Goal: Task Accomplishment & Management: Use online tool/utility

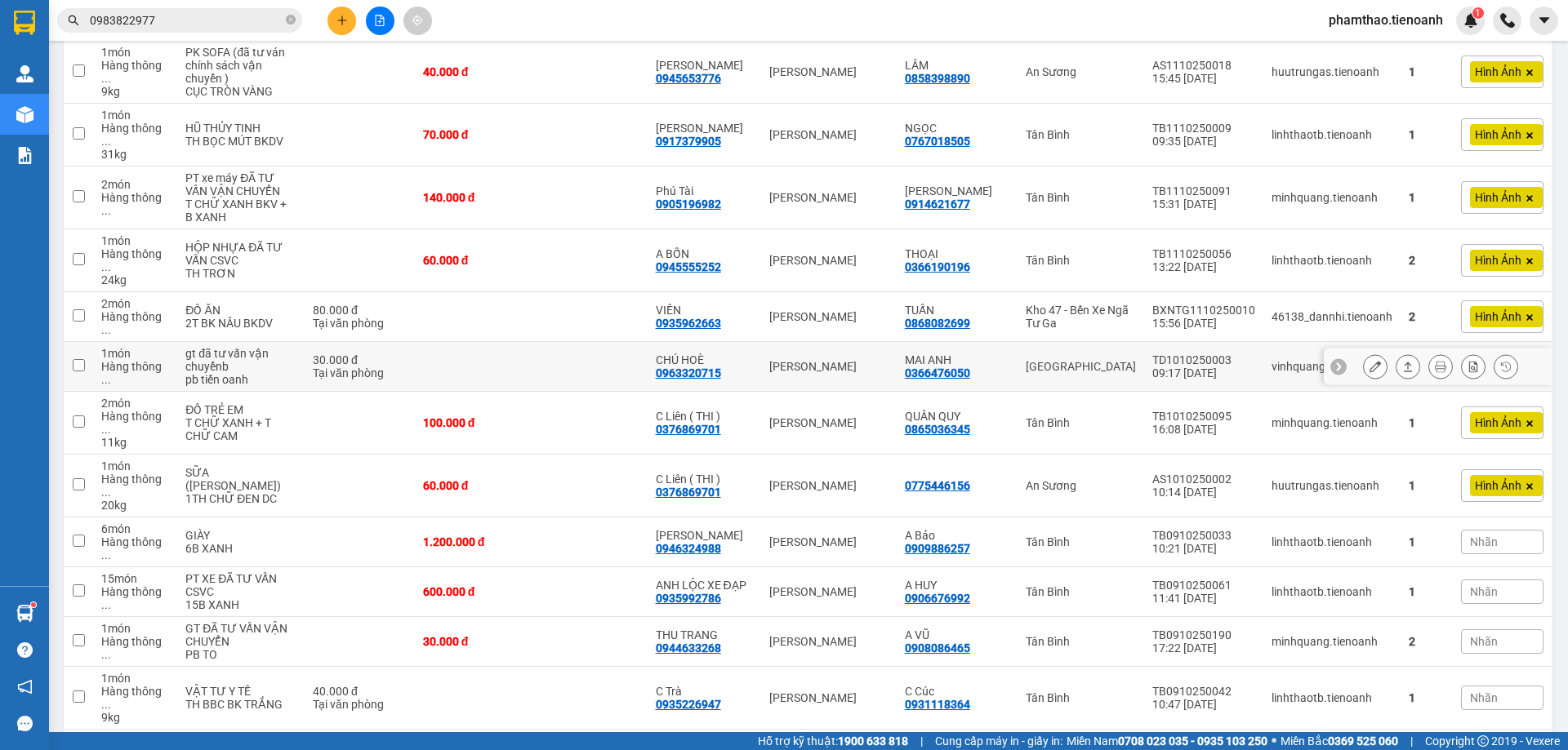
scroll to position [97, 0]
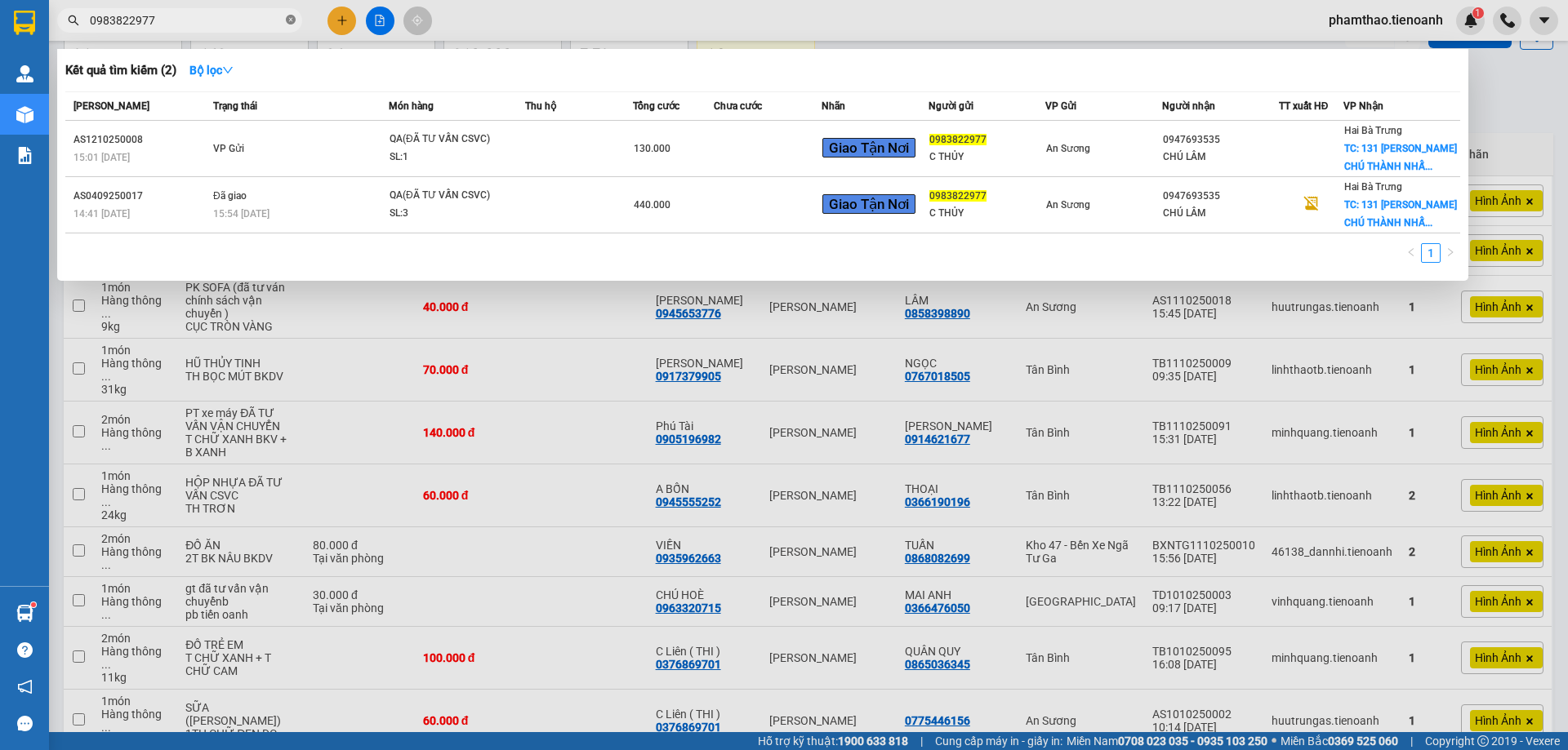
click at [288, 19] on icon "close-circle" at bounding box center [291, 20] width 10 height 10
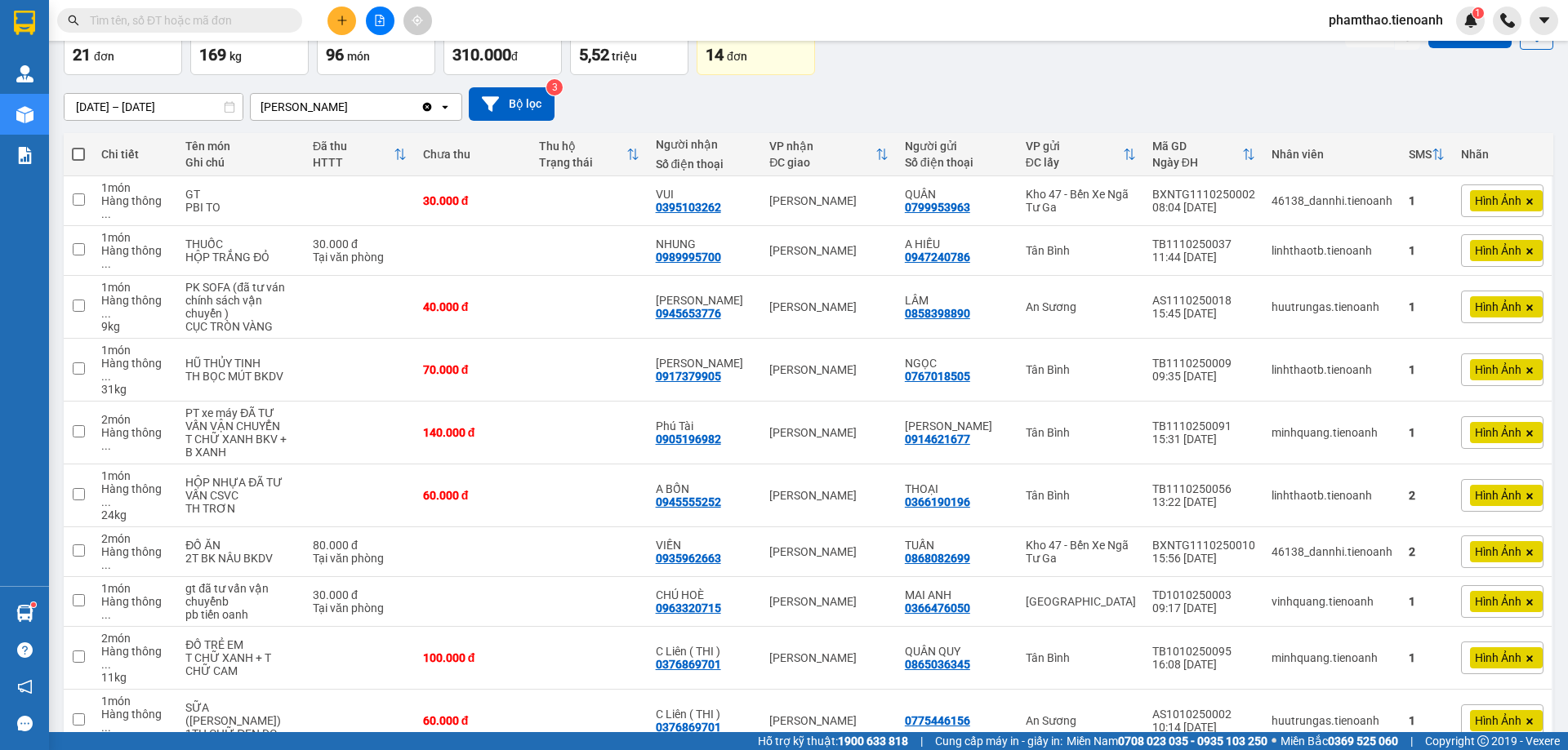
click at [245, 18] on input "text" at bounding box center [186, 20] width 193 height 18
click at [205, 26] on input "text" at bounding box center [186, 20] width 193 height 18
type input "1"
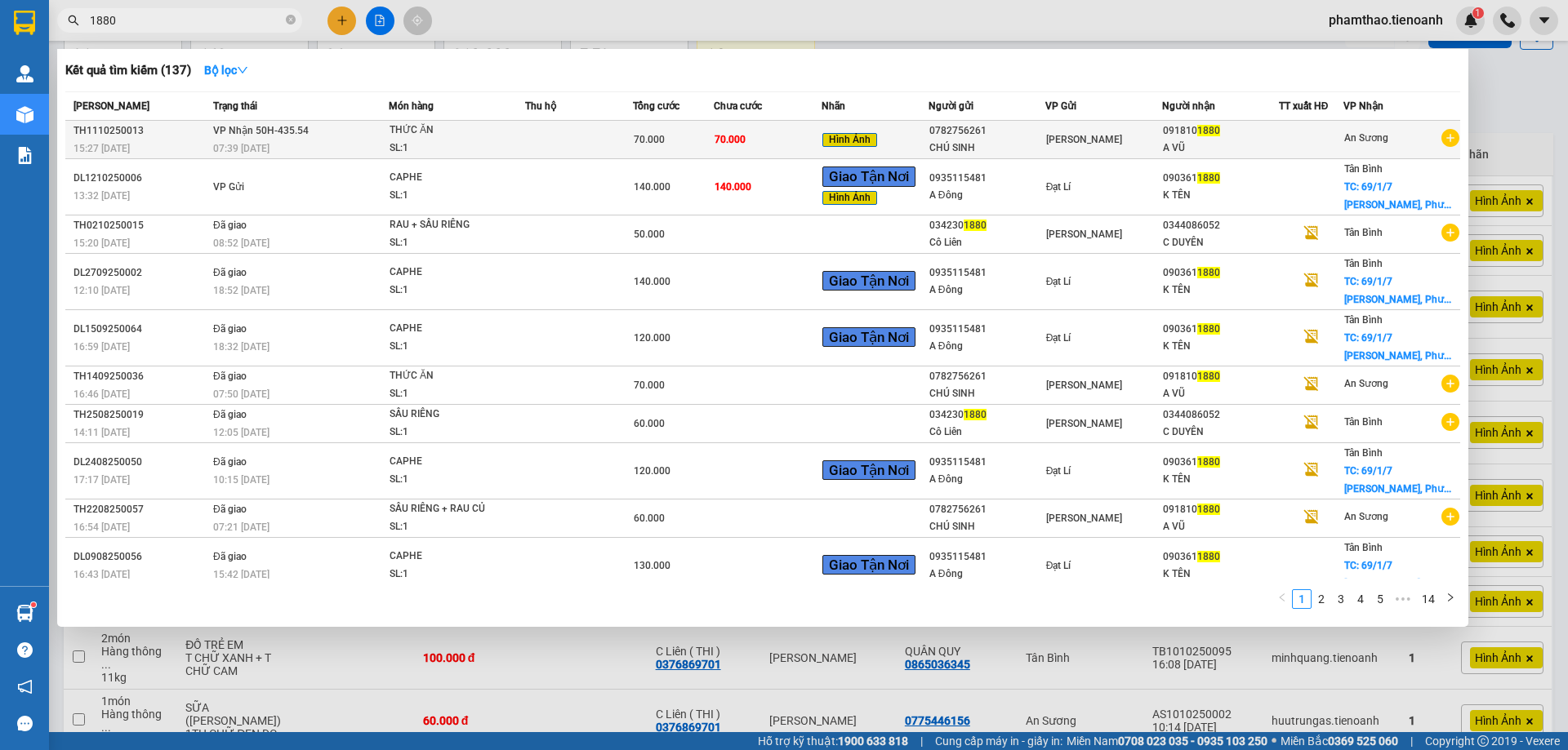
type input "1880"
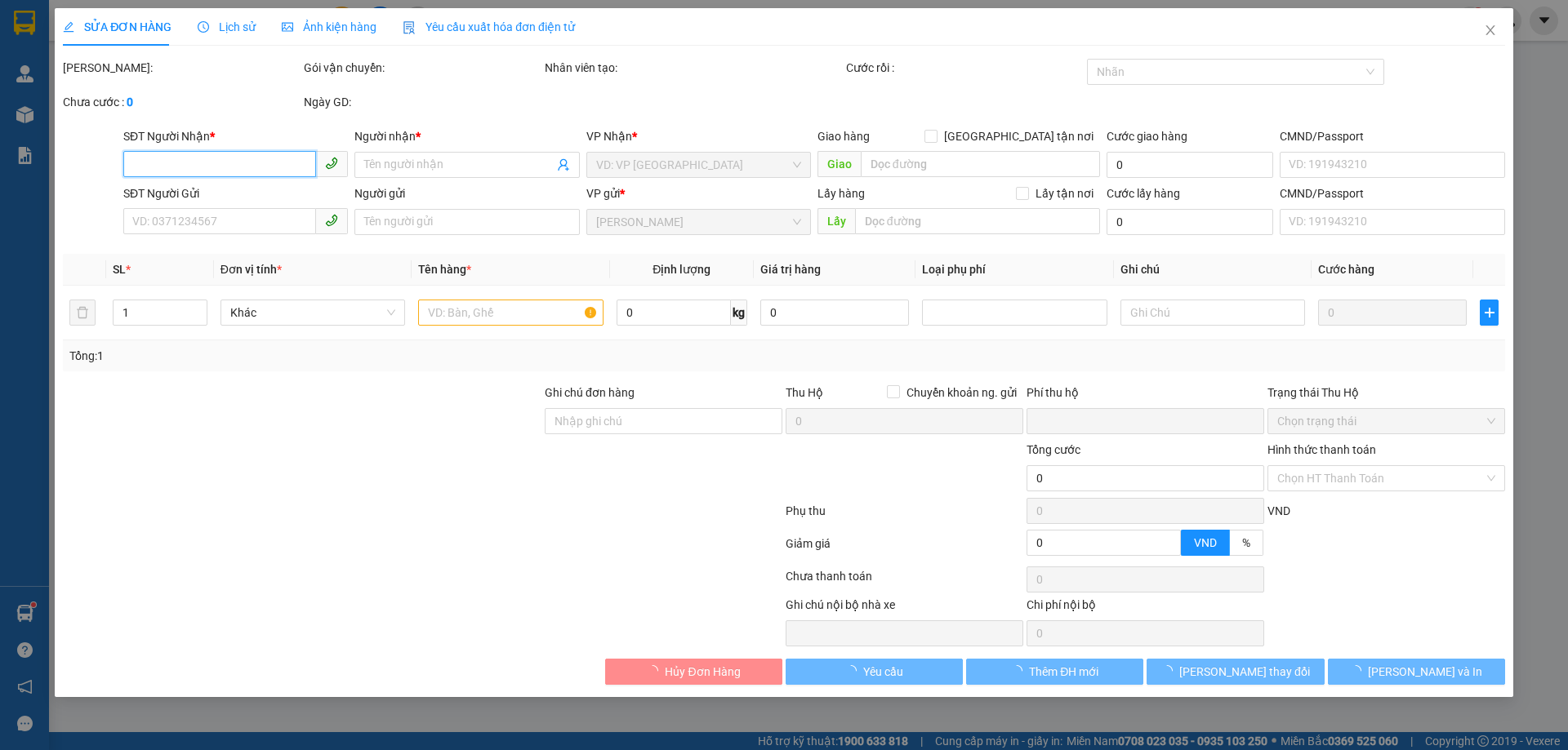
type input "0918101880"
type input "A VŨ"
type input "0782756261"
type input "CHÚ SINH"
type input "0"
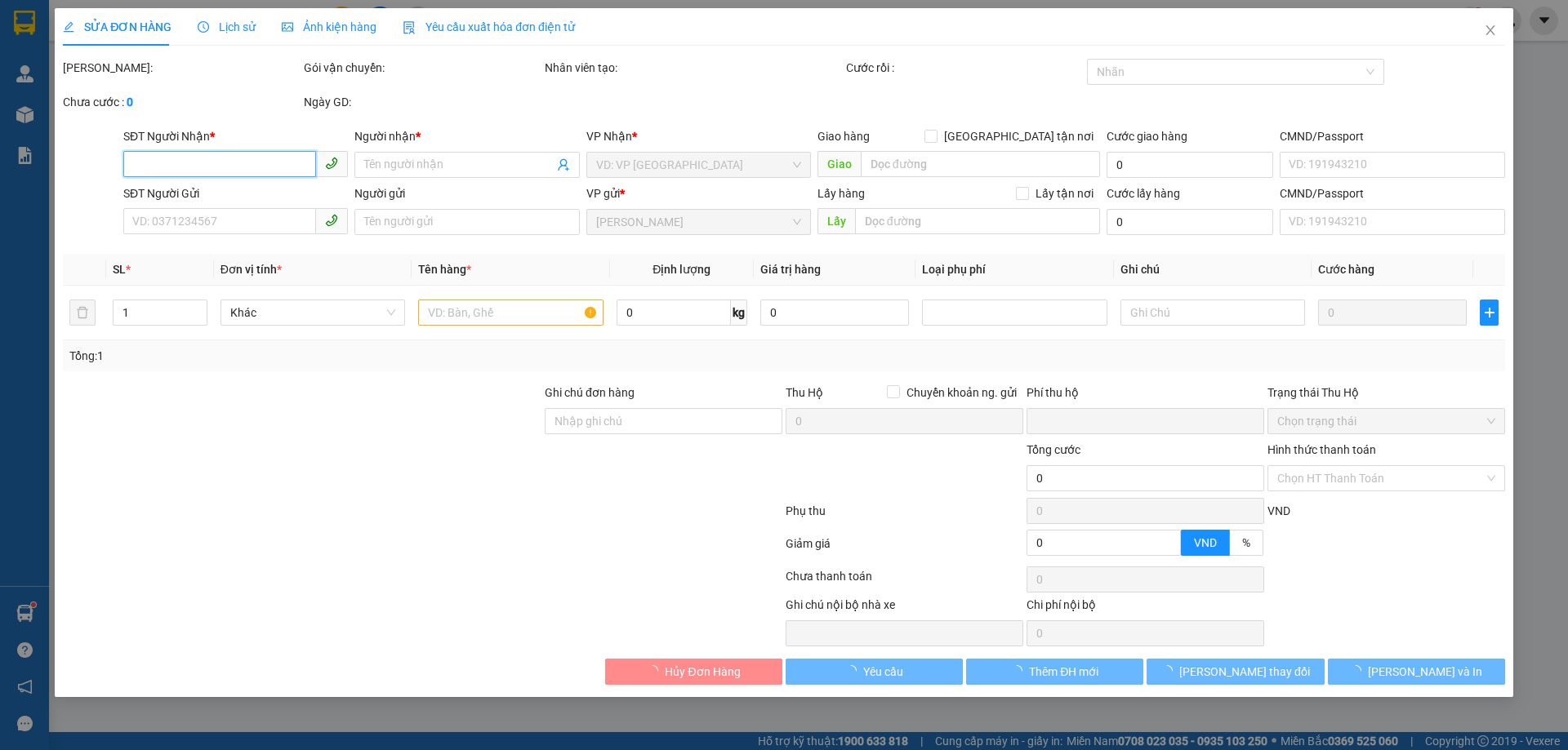
type input "70.000"
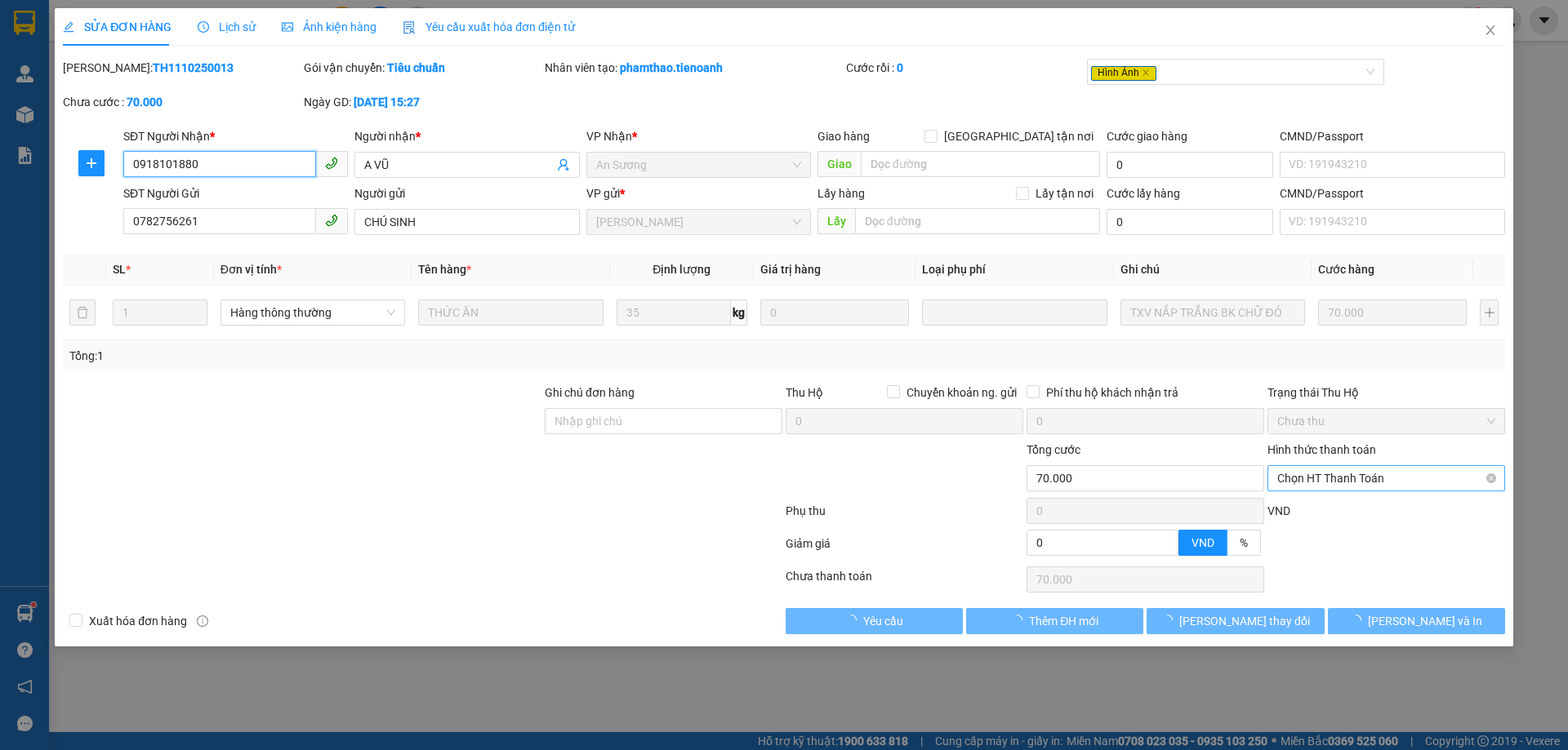
click at [1367, 482] on span "Chọn HT Thanh Toán" at bounding box center [1386, 478] width 218 height 24
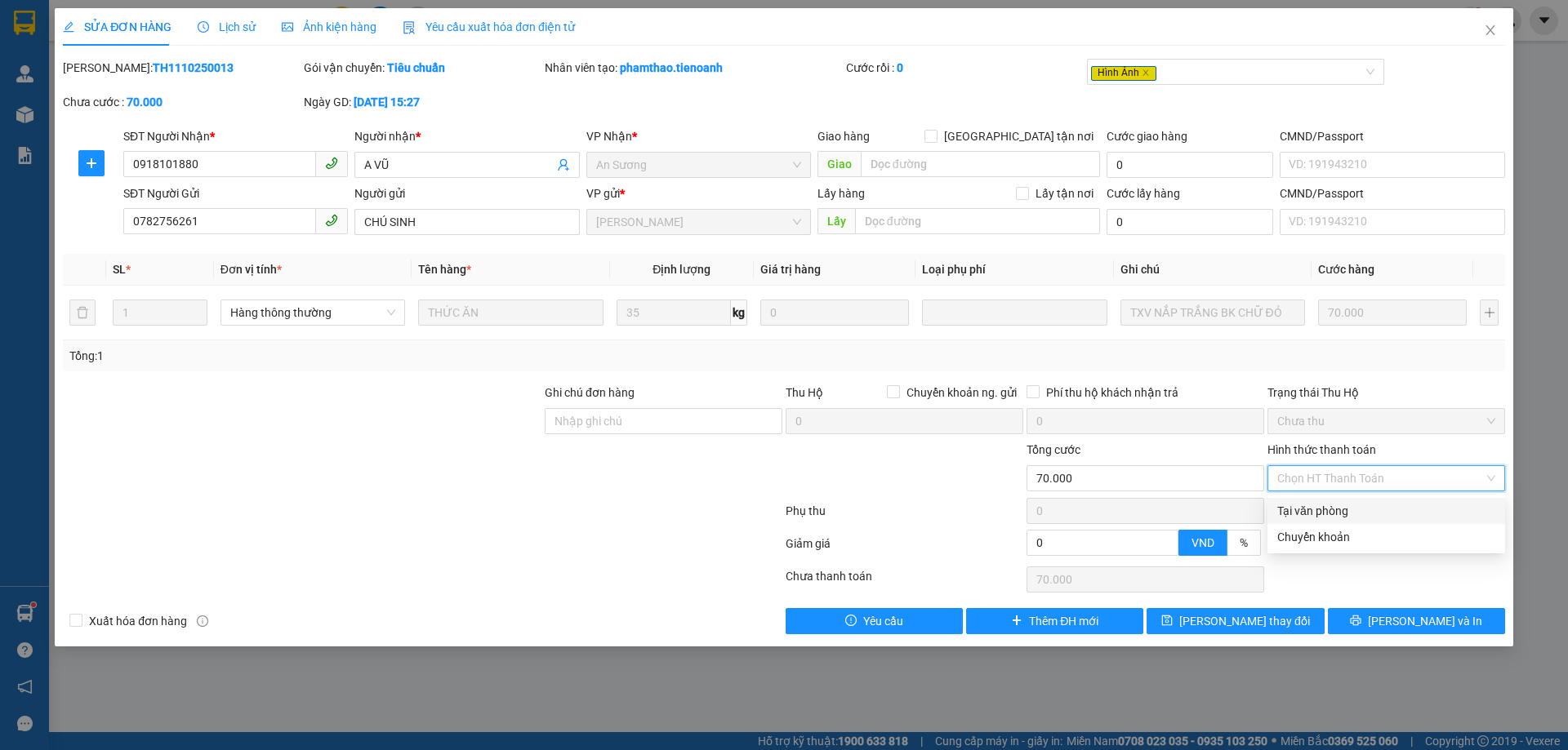
click at [1333, 502] on div "Tại văn phòng" at bounding box center [1386, 511] width 218 height 18
type input "0"
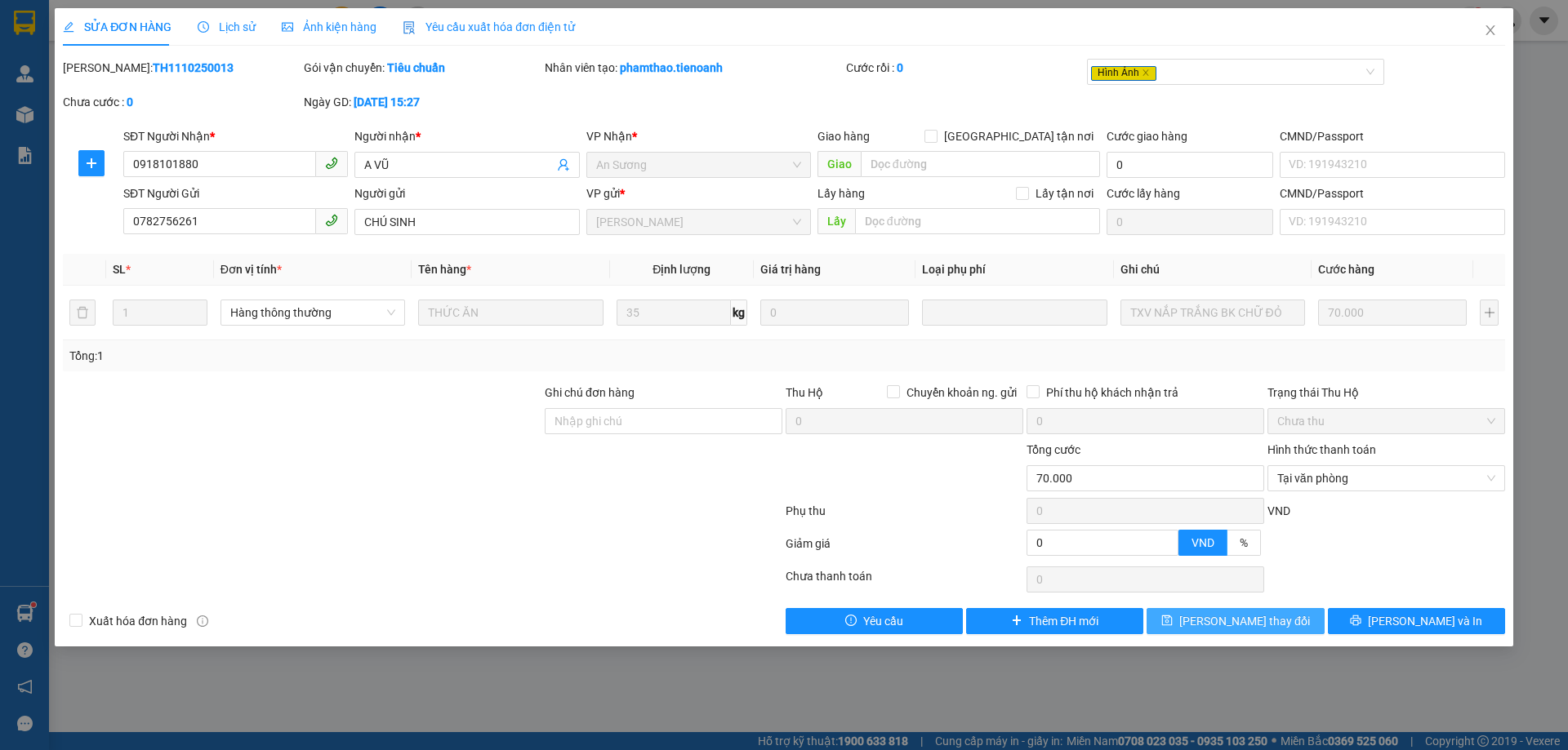
click at [1262, 626] on span "[PERSON_NAME] thay đổi" at bounding box center [1245, 620] width 131 height 18
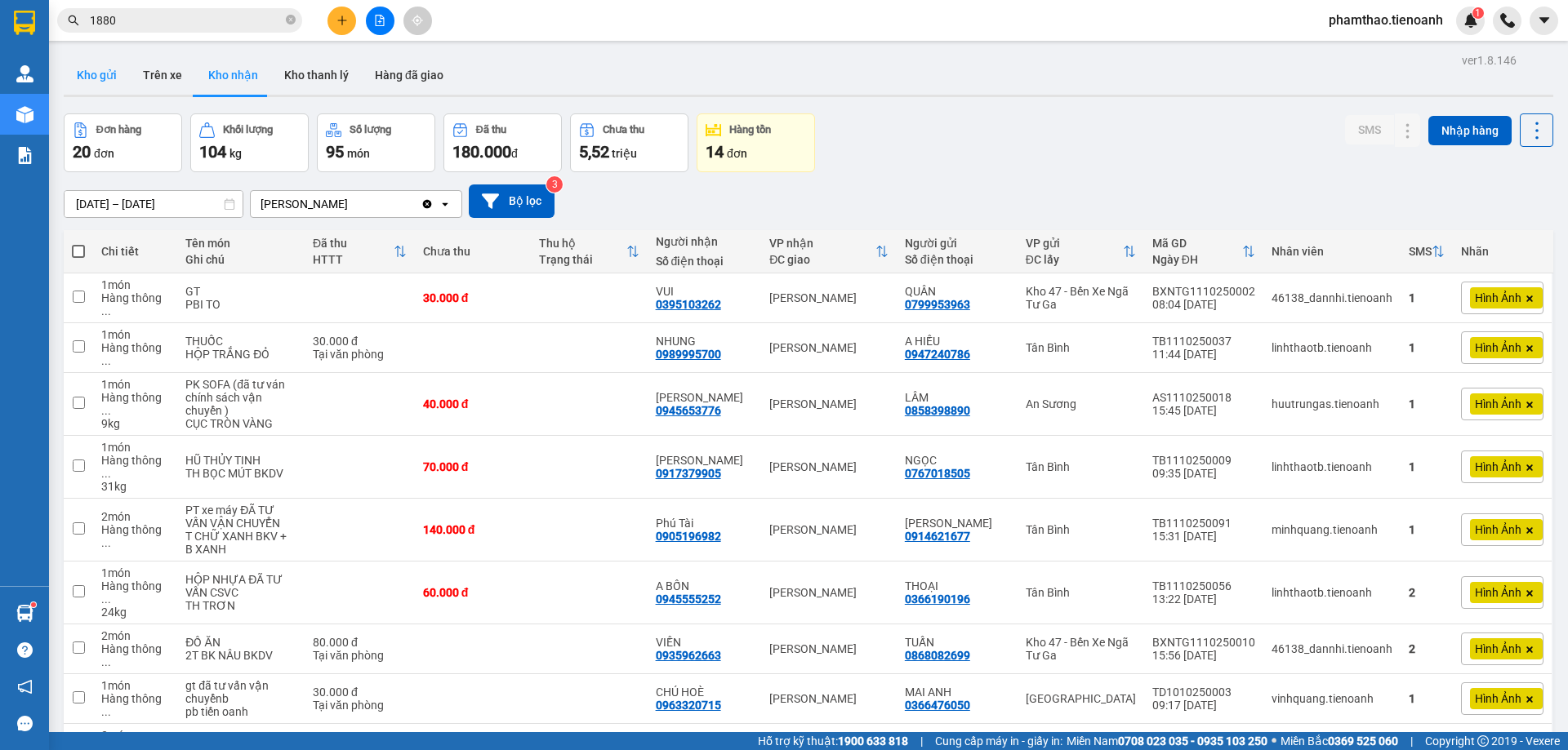
click at [106, 81] on button "Kho gửi" at bounding box center [96, 74] width 66 height 39
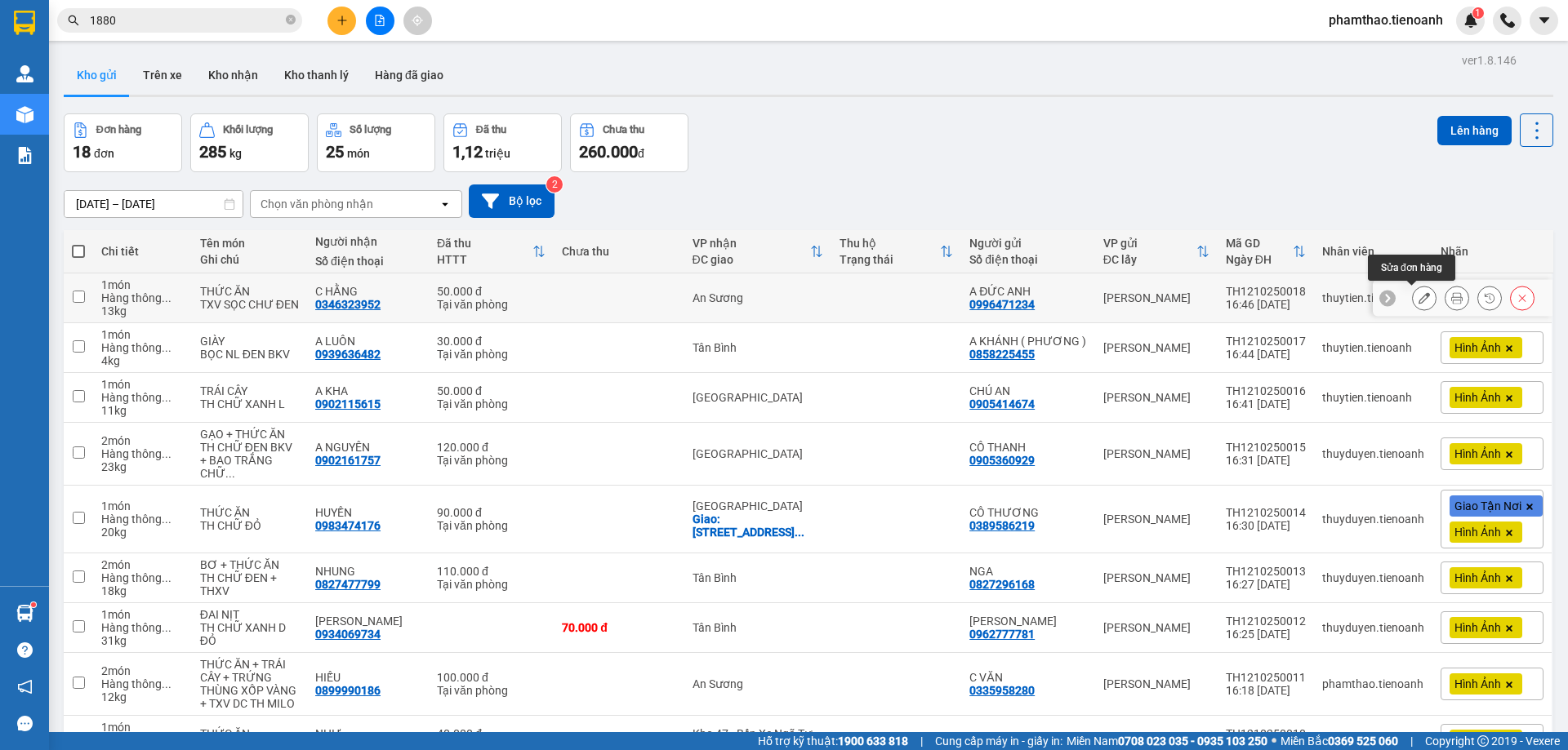
click at [1418, 295] on icon at bounding box center [1424, 298] width 12 height 12
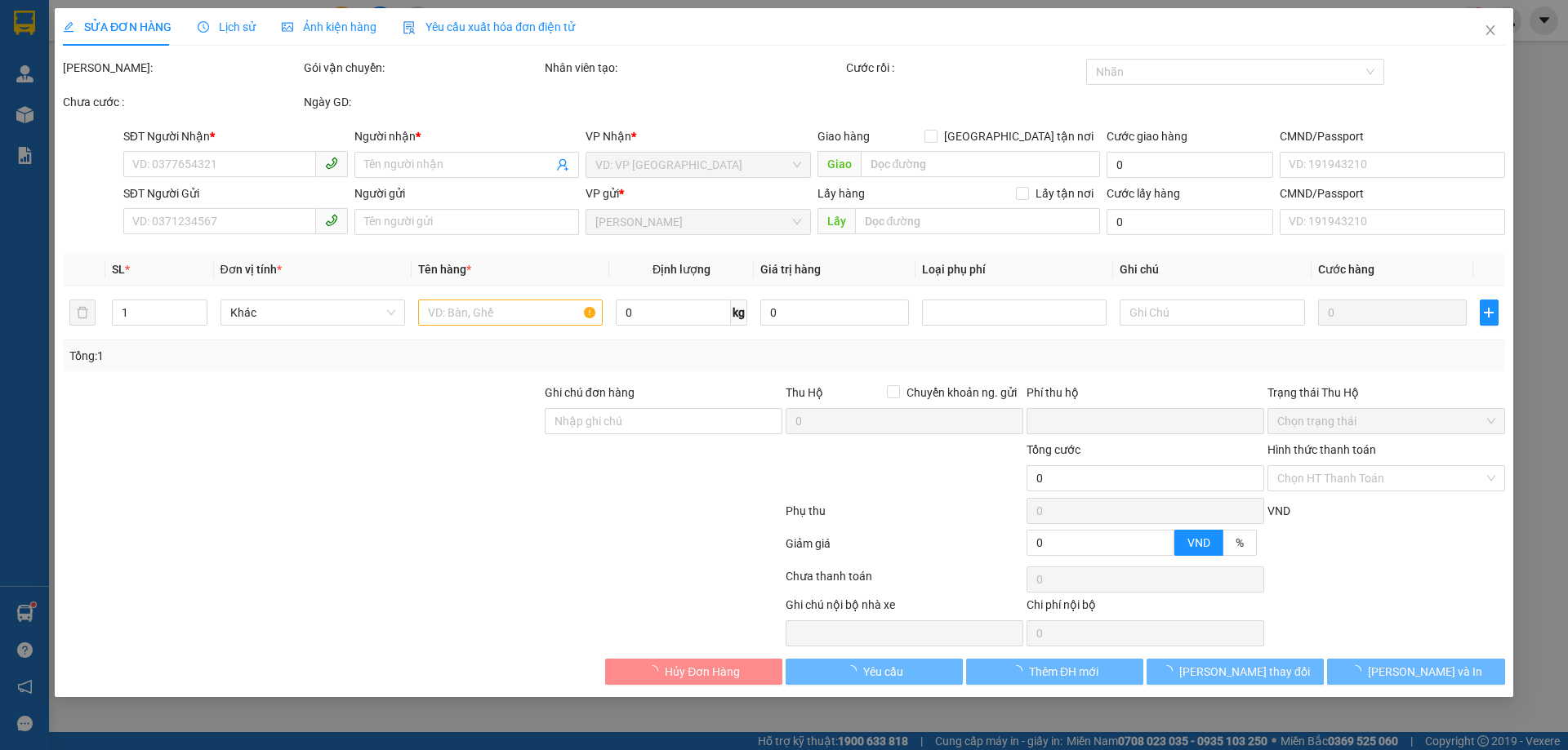
type input "0346323952"
type input "C HẰNG"
type input "0996471234"
type input "A ĐỨC ANH"
type input "0"
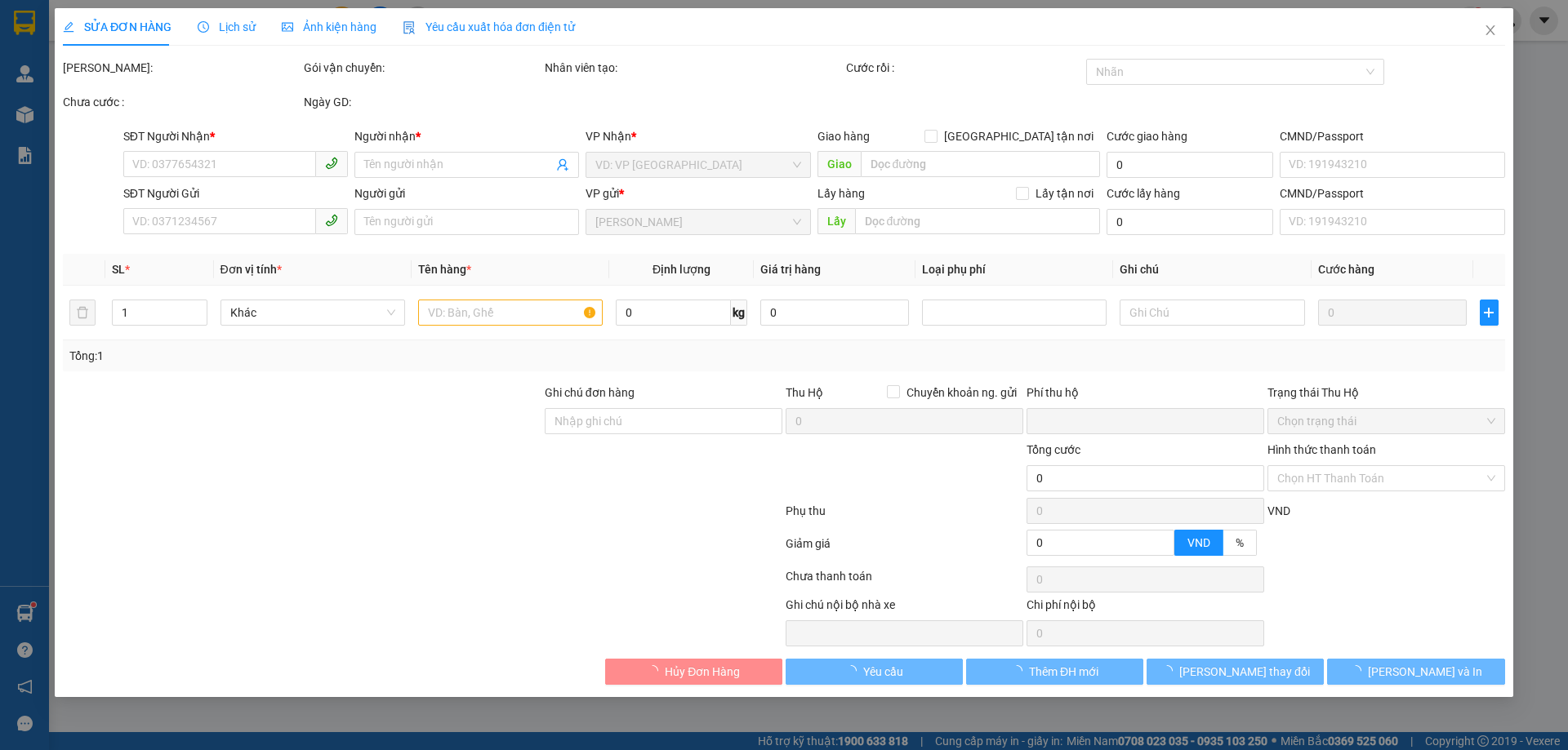
type input "50.000"
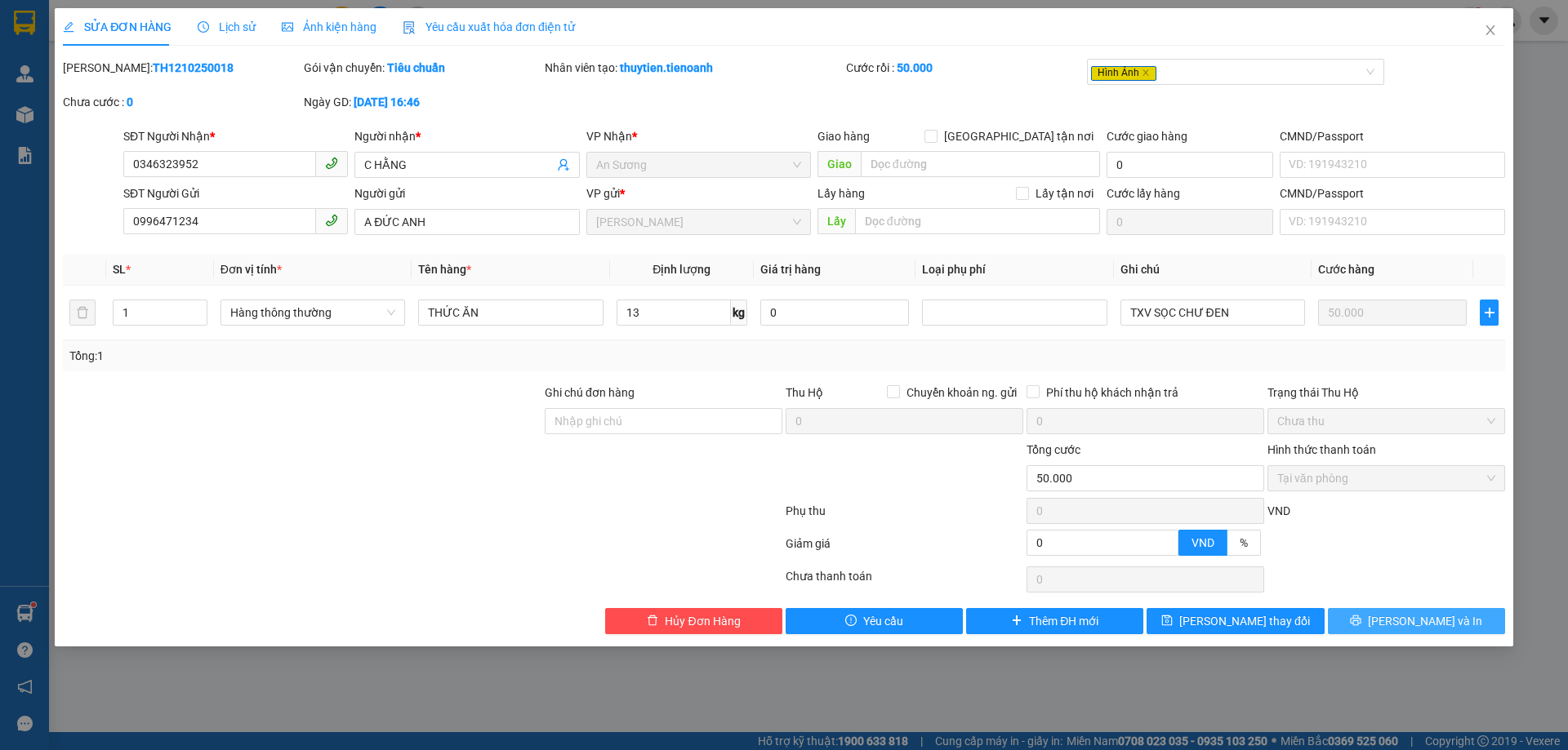
click at [1387, 613] on button "[PERSON_NAME] và In" at bounding box center [1416, 620] width 178 height 26
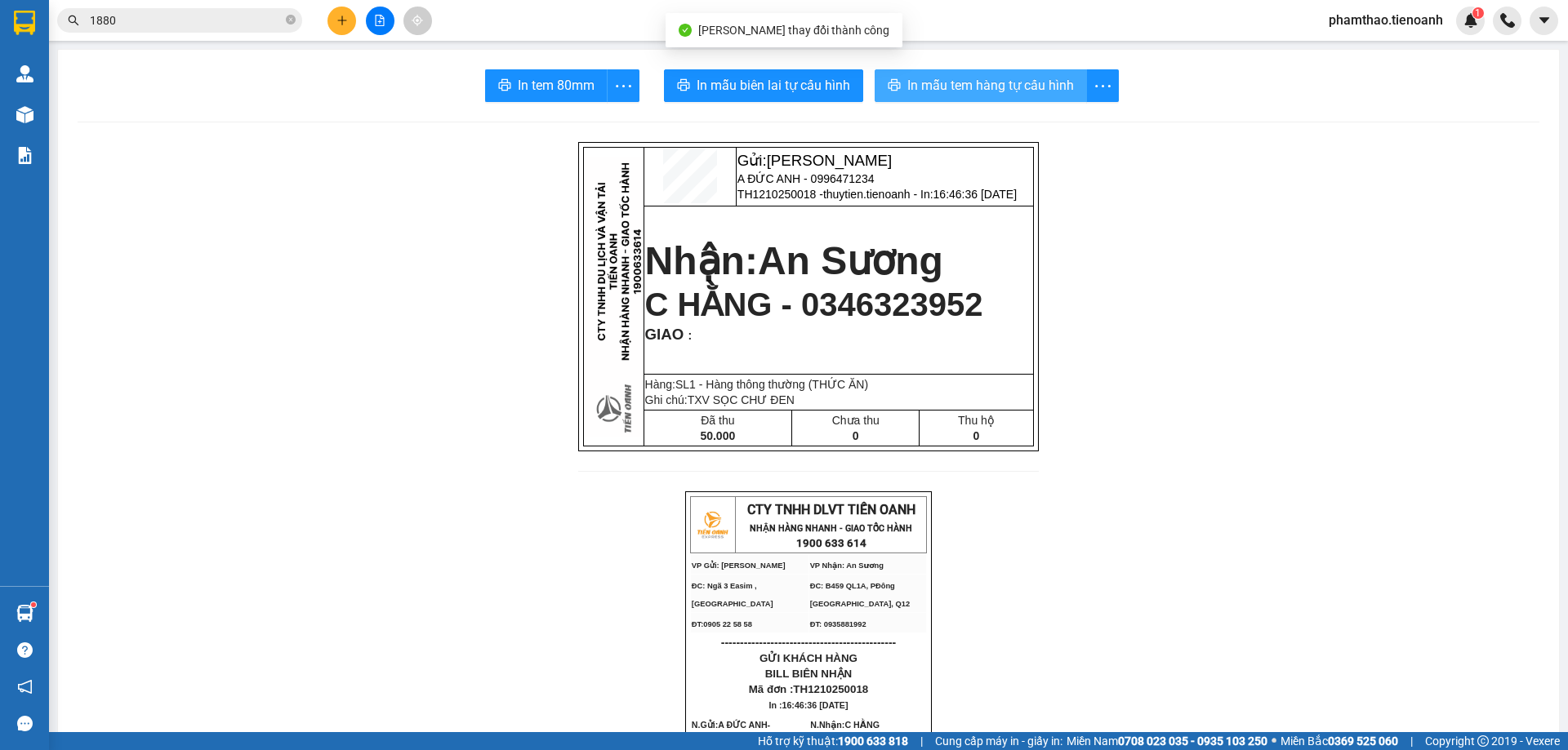
click at [945, 78] on span "In mẫu tem hàng tự cấu hình" at bounding box center [990, 85] width 167 height 20
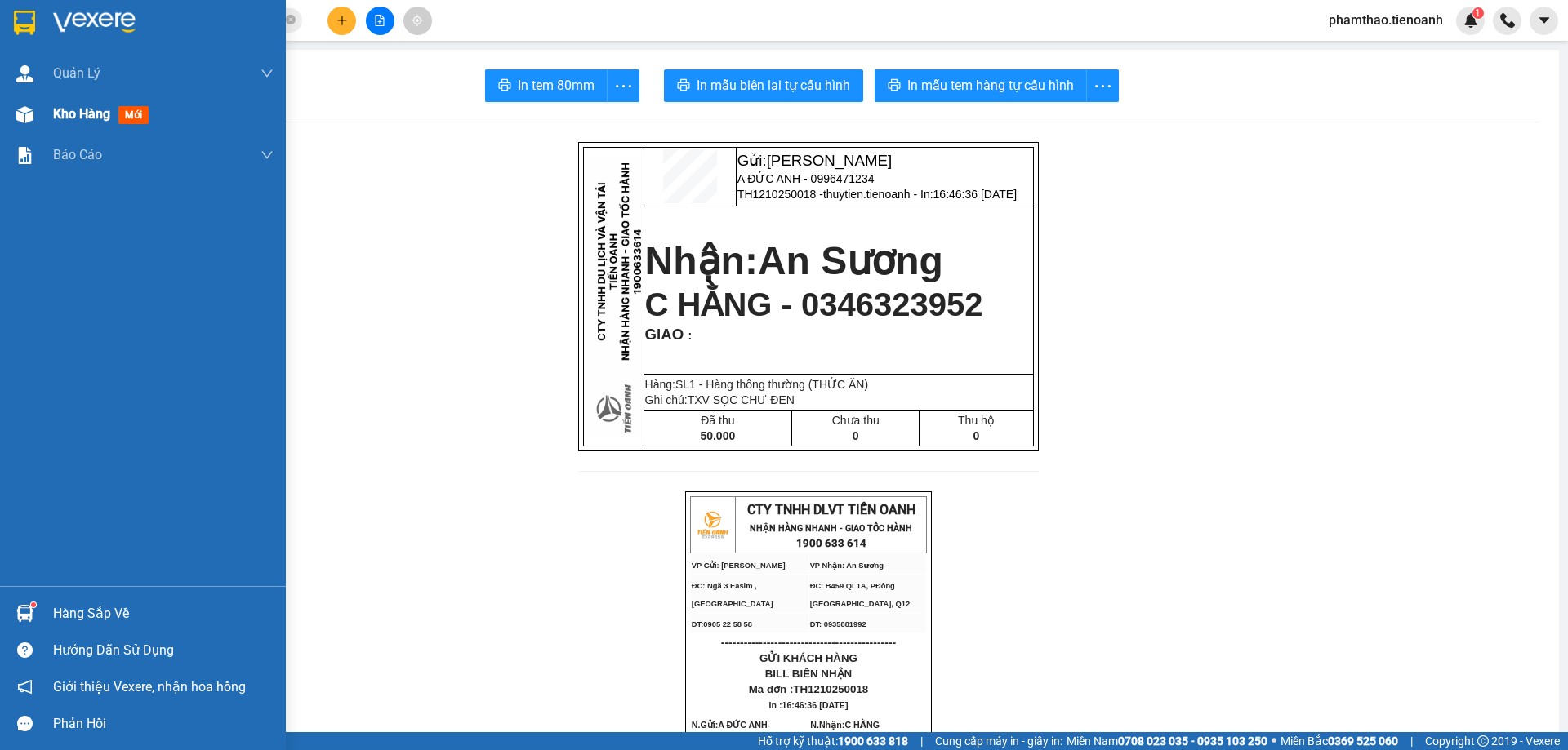
click at [90, 131] on div "Kho hàng mới" at bounding box center [162, 114] width 220 height 41
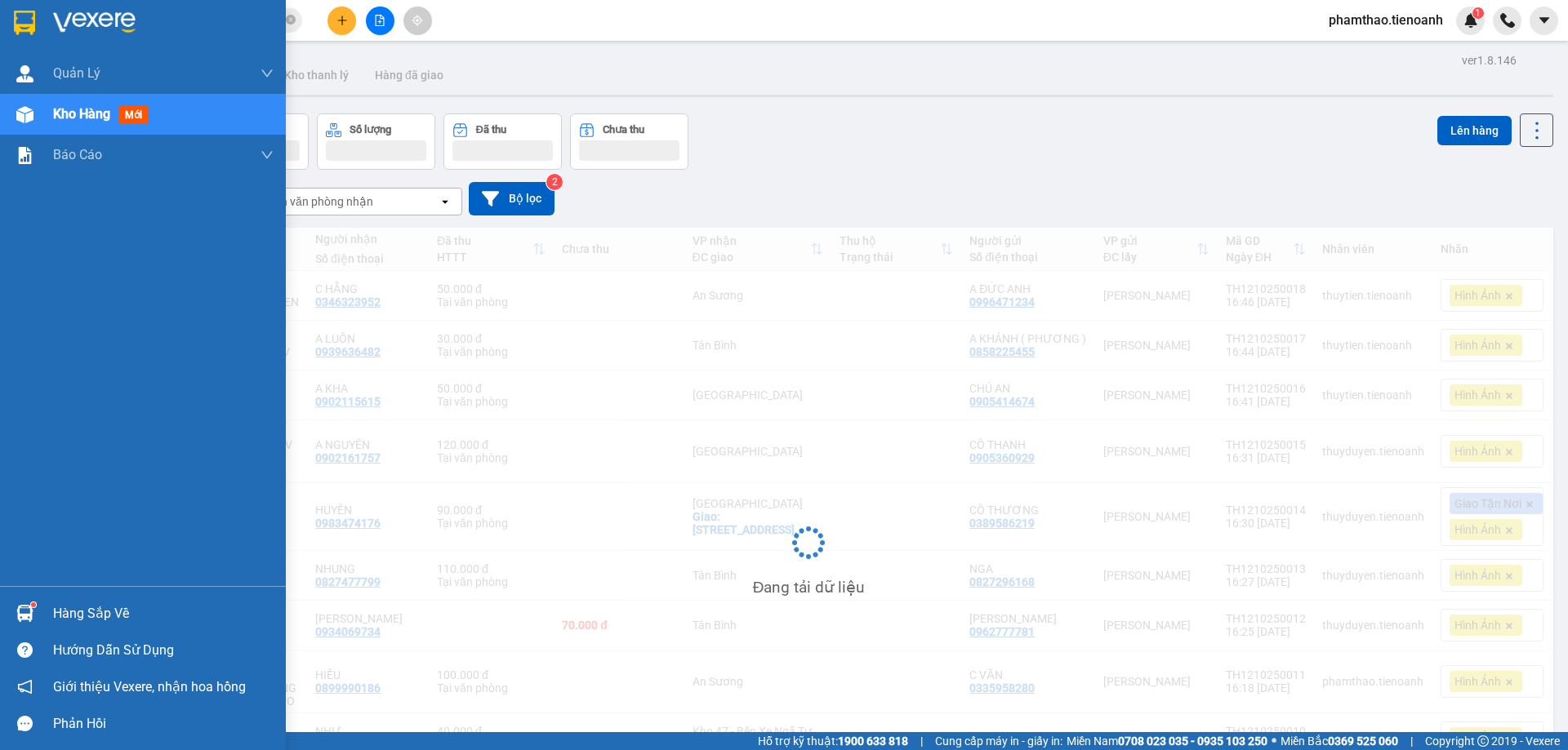
click at [91, 125] on div "Kho hàng mới" at bounding box center [162, 114] width 220 height 41
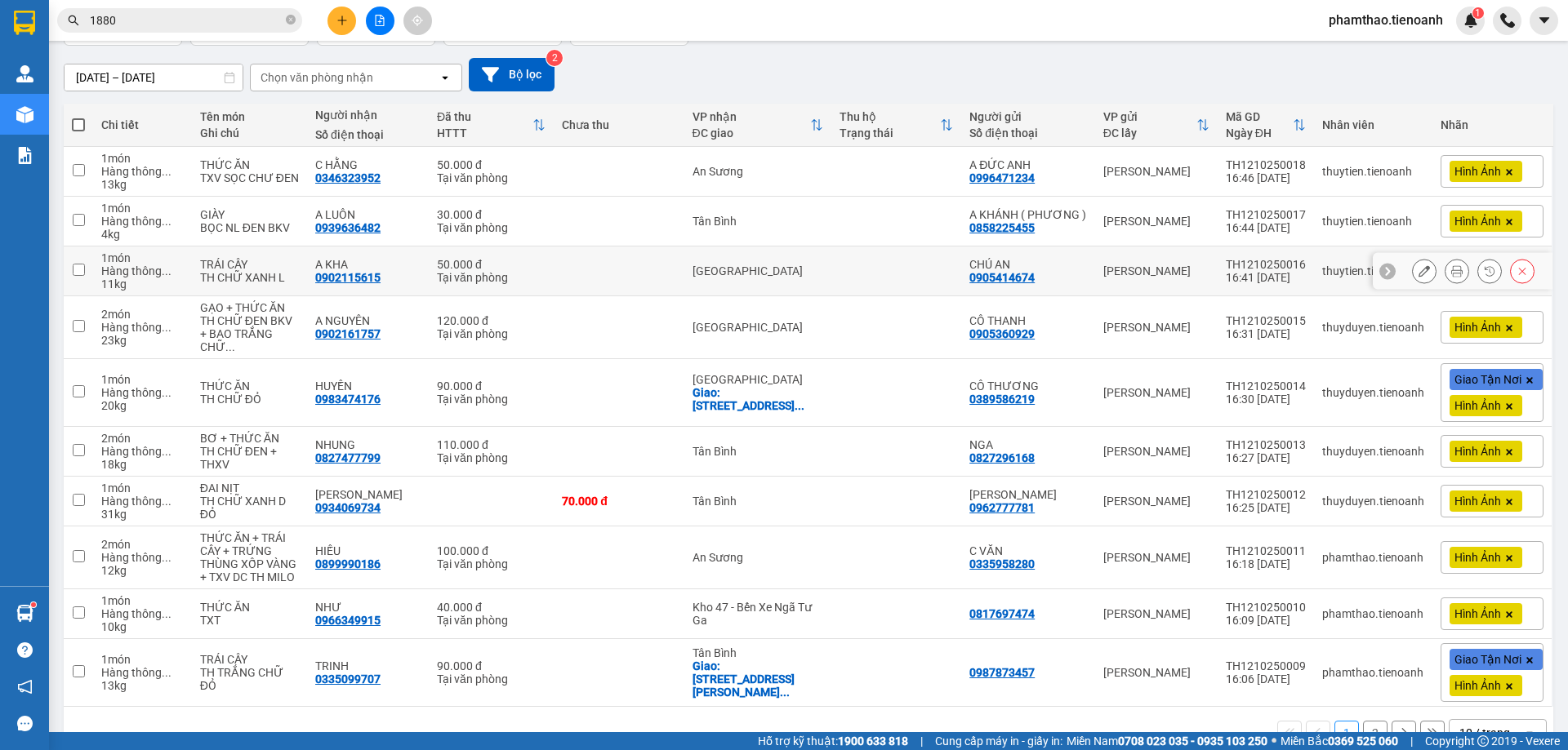
scroll to position [155, 0]
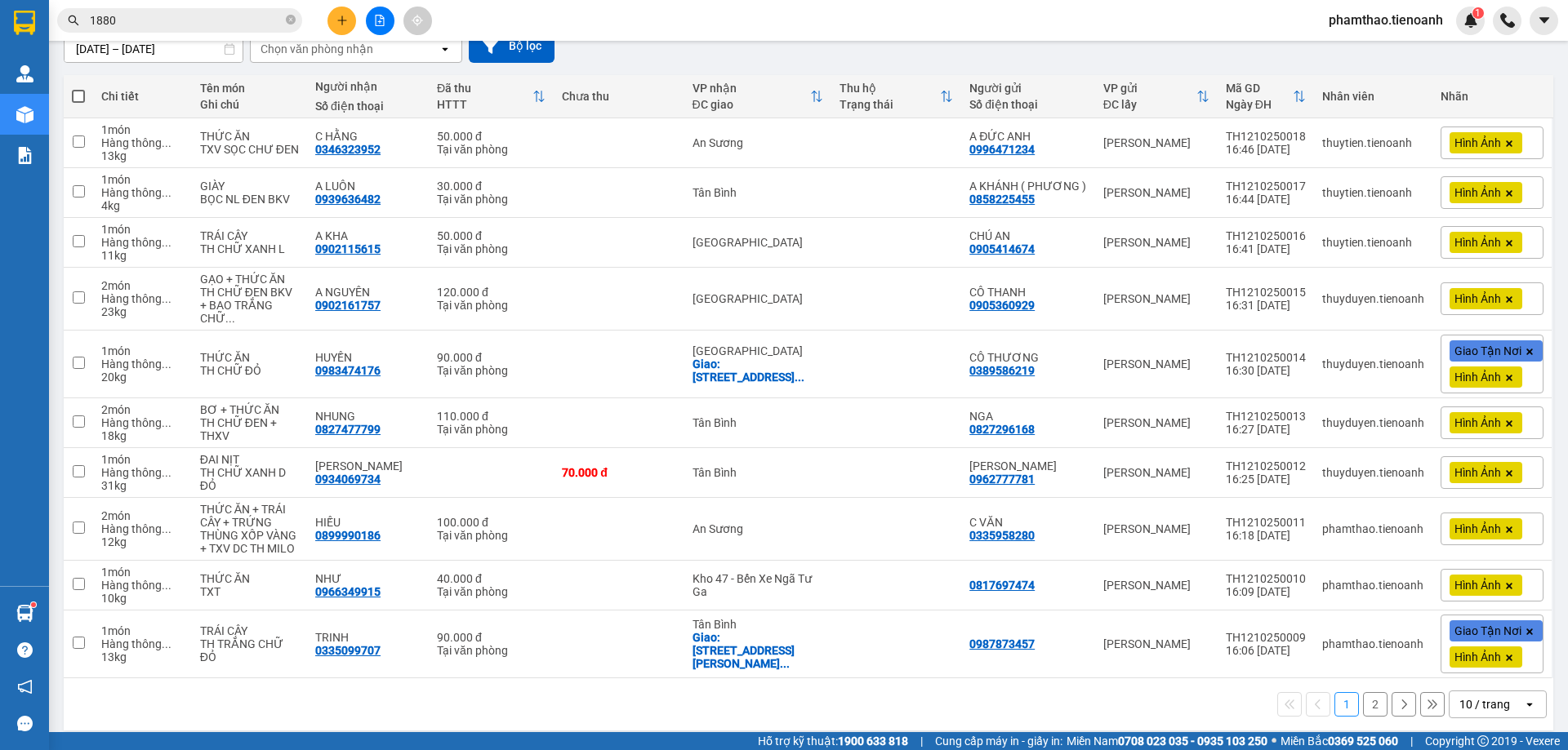
drag, startPoint x: 1486, startPoint y: 691, endPoint x: 1480, endPoint y: 677, distance: 15.2
click at [1488, 696] on div "10 / trang" at bounding box center [1484, 704] width 50 height 16
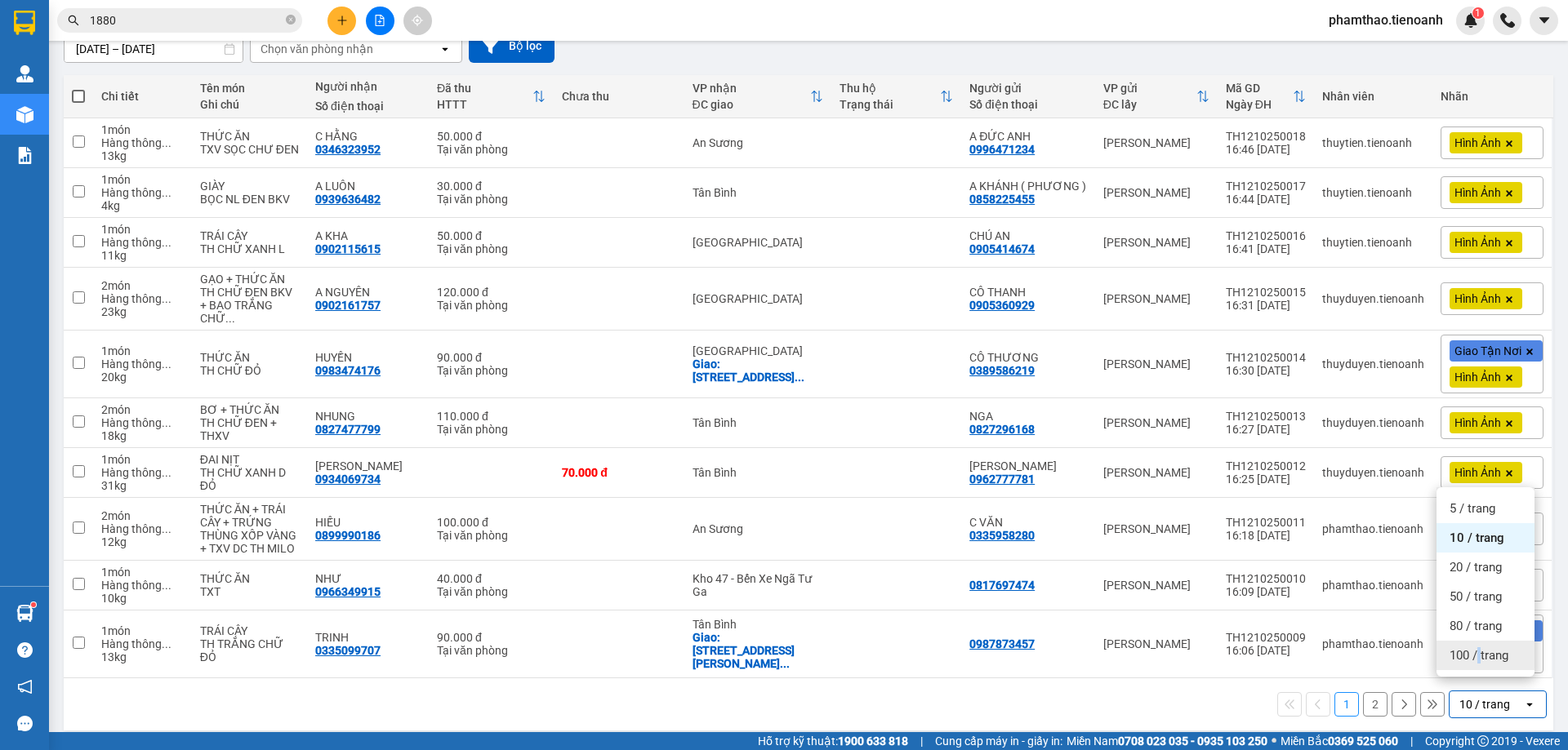
click at [1480, 659] on span "100 / trang" at bounding box center [1478, 655] width 59 height 16
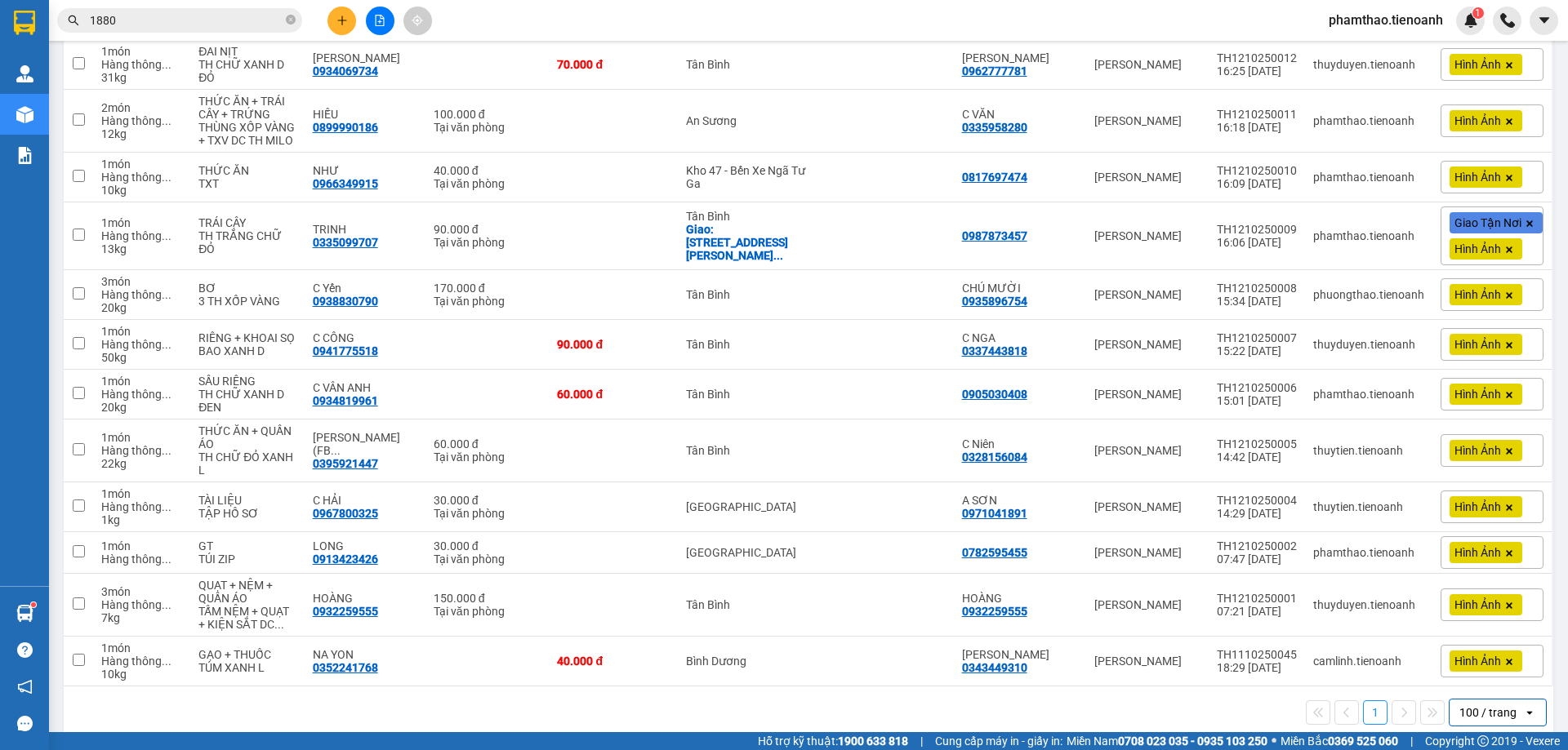
scroll to position [584, 0]
